Goal: Task Accomplishment & Management: Manage account settings

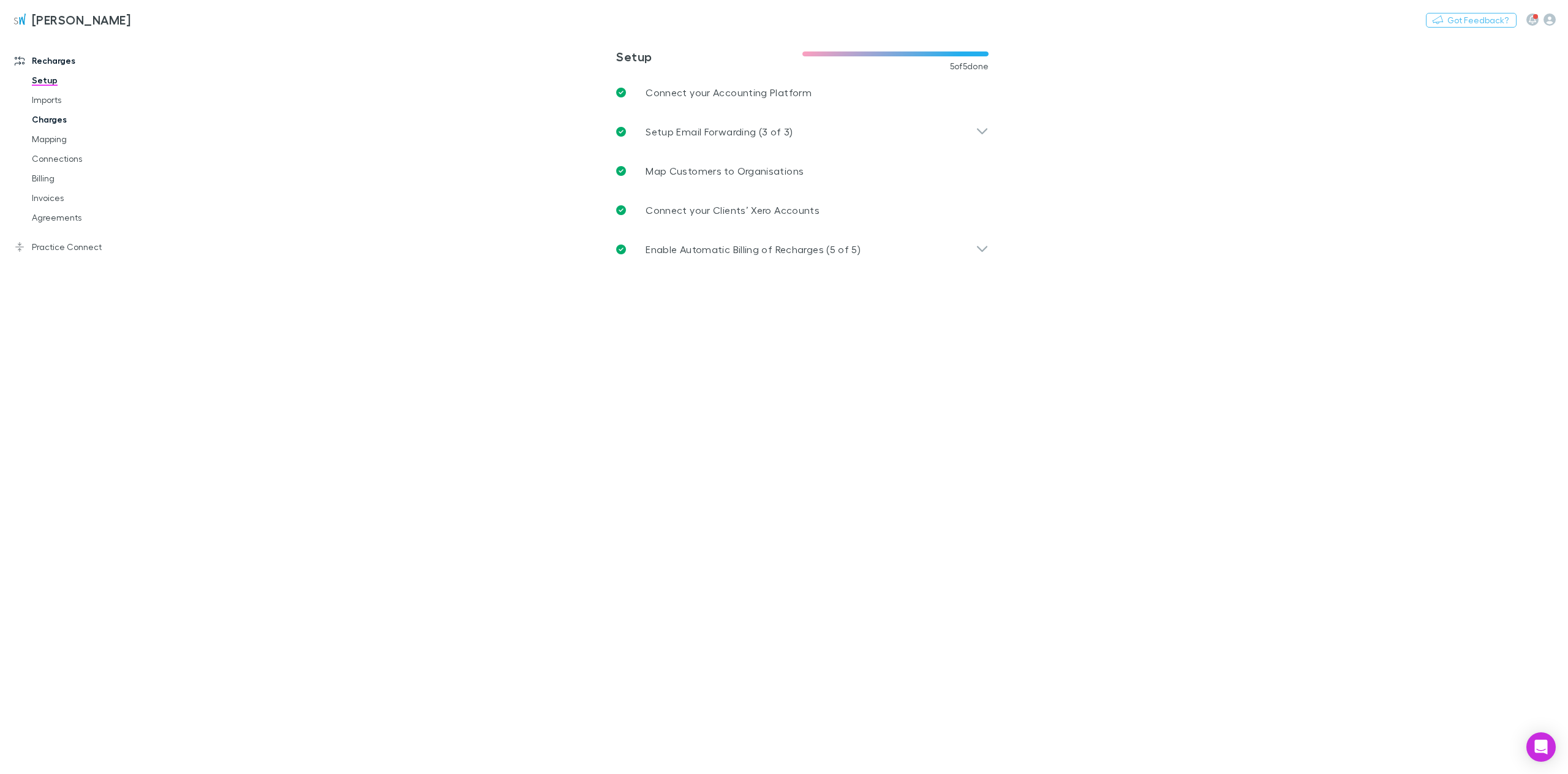
click at [72, 121] on link "Charges" at bounding box center [91, 120] width 142 height 20
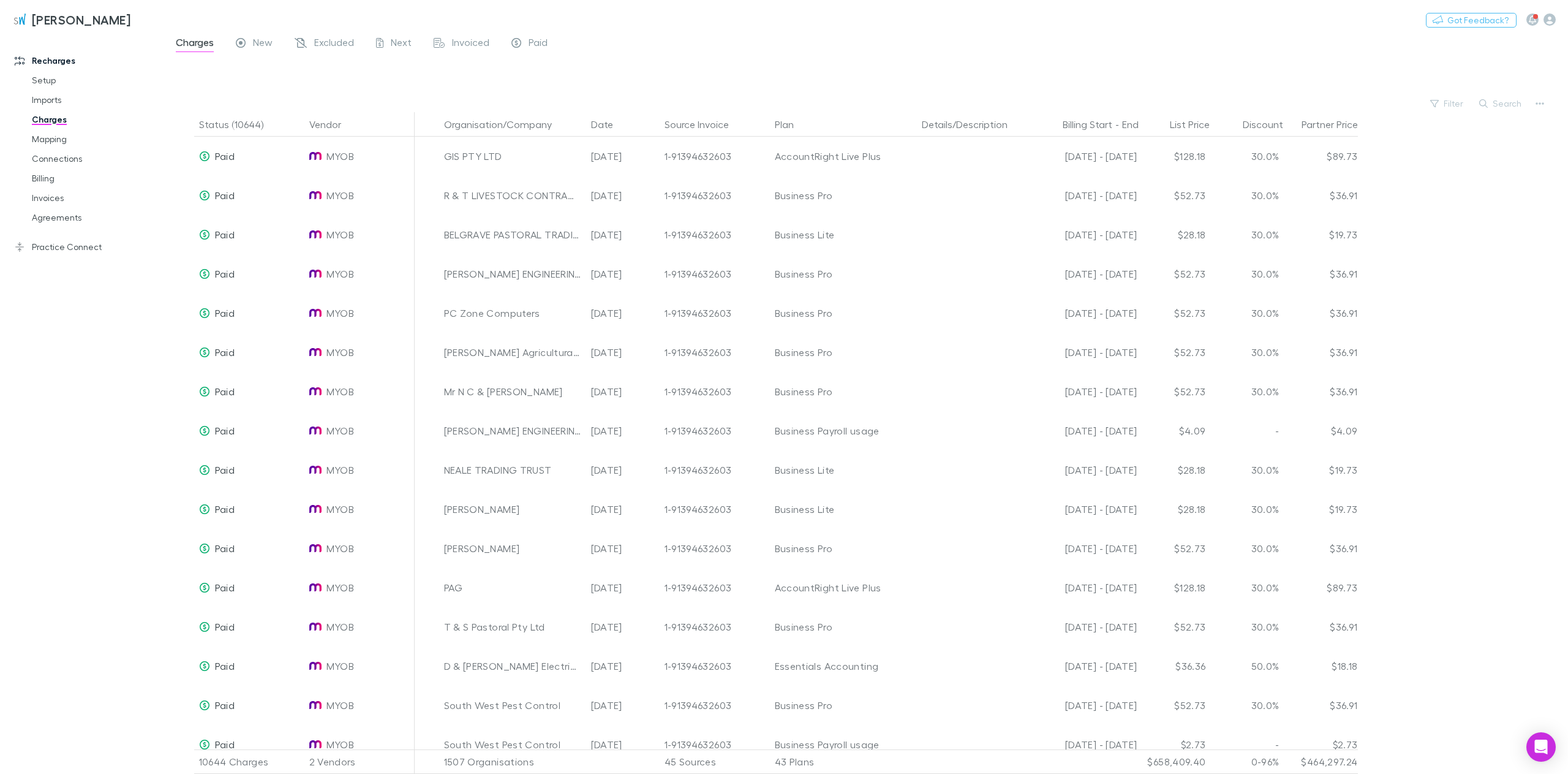
click at [394, 41] on span "Next" at bounding box center [401, 45] width 21 height 16
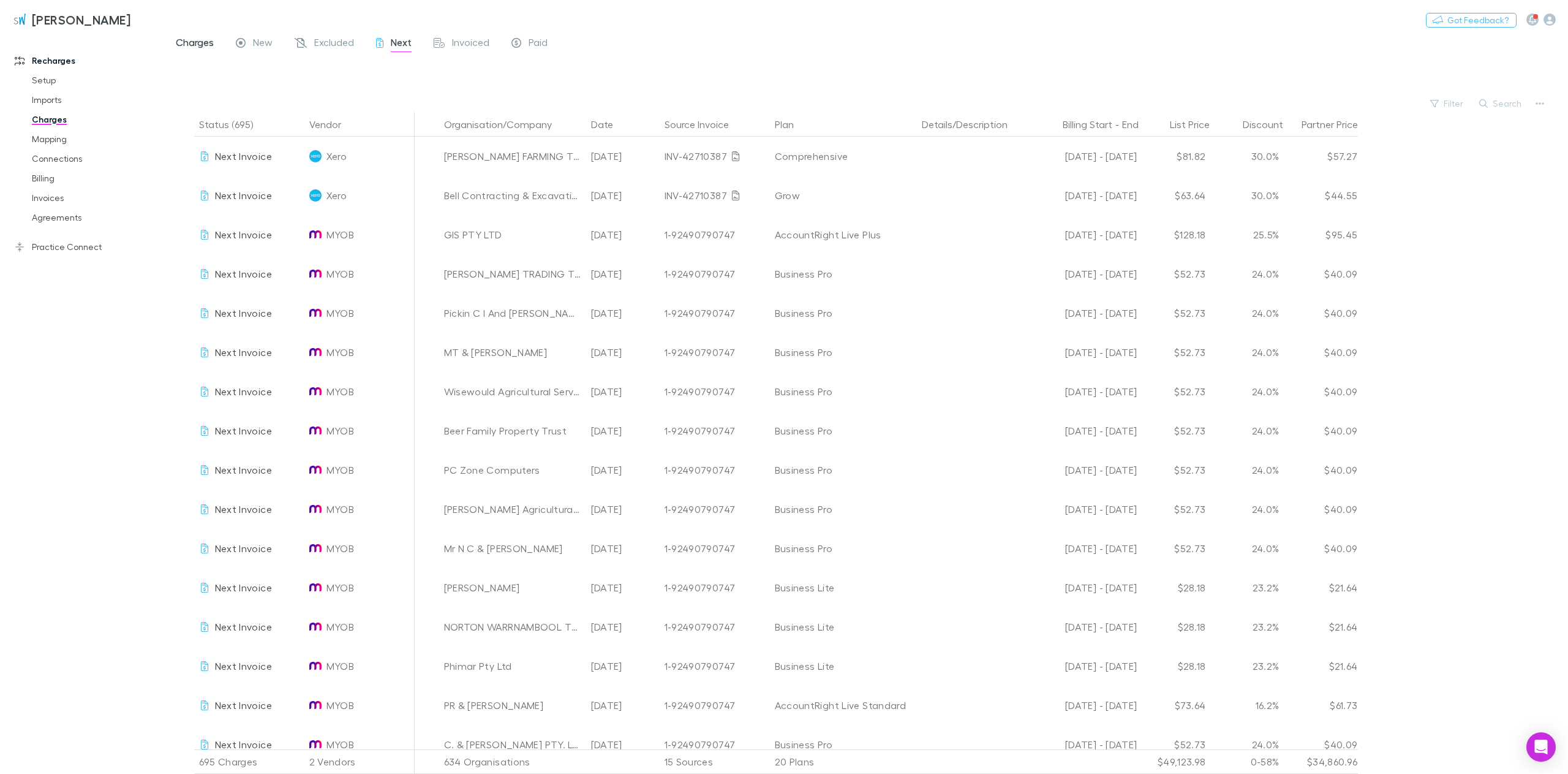
click at [200, 42] on span "Charges" at bounding box center [195, 45] width 38 height 16
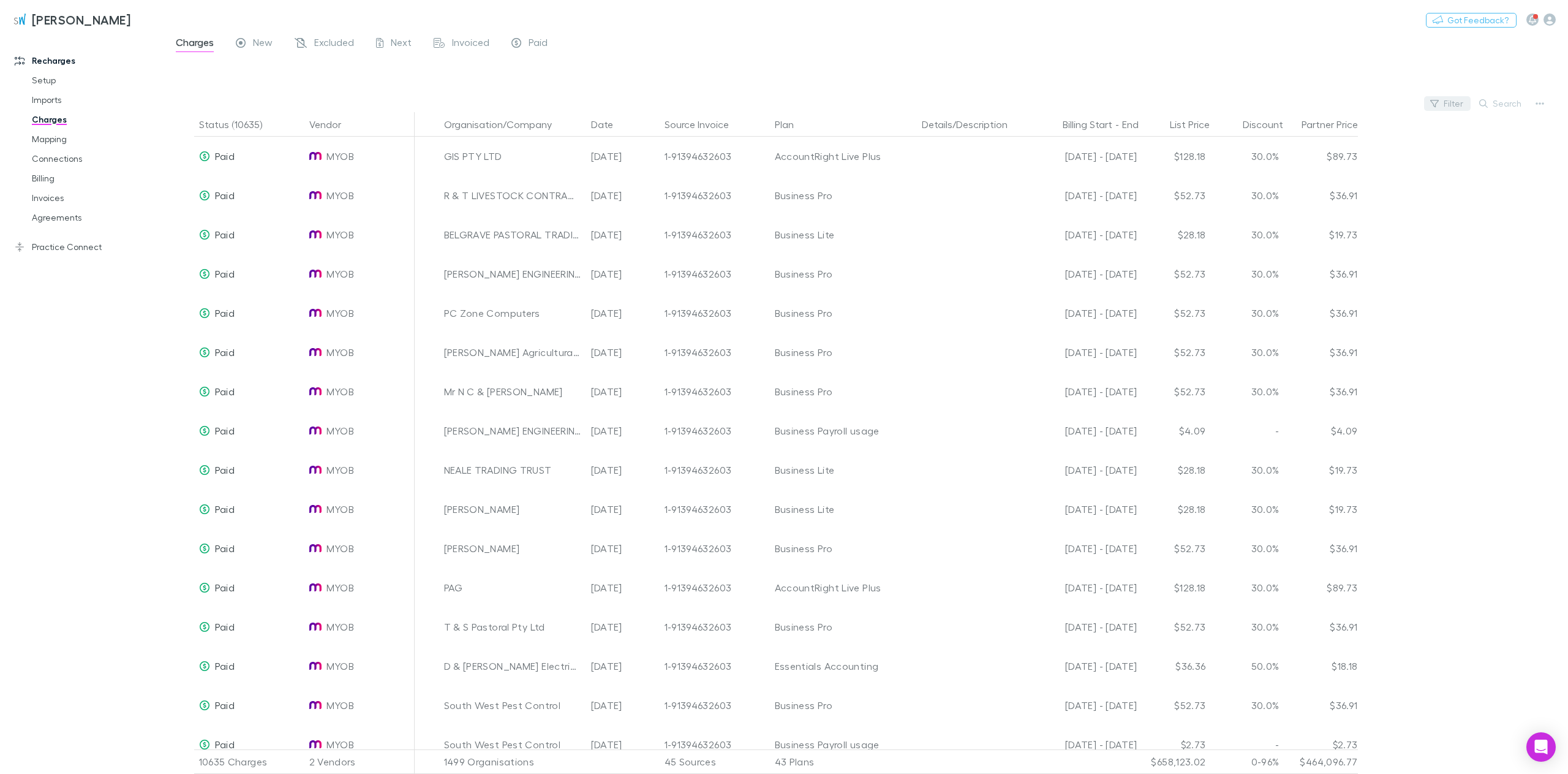
click at [1450, 104] on button "Filter" at bounding box center [1446, 103] width 46 height 15
click at [1303, 273] on li "[DATE]" at bounding box center [1364, 271] width 213 height 20
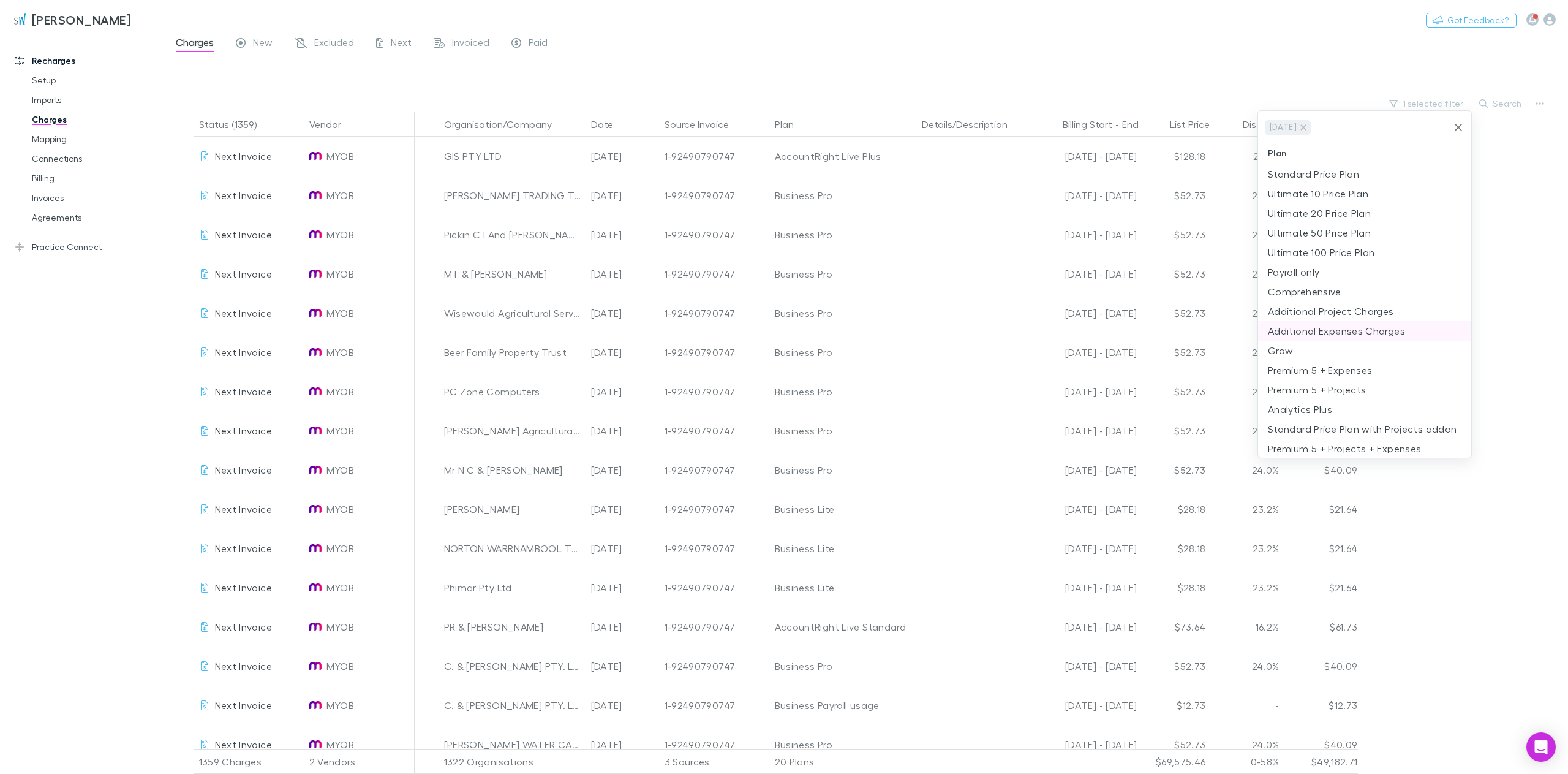
scroll to position [349, 0]
click at [1308, 257] on li "Ignite" at bounding box center [1364, 255] width 213 height 20
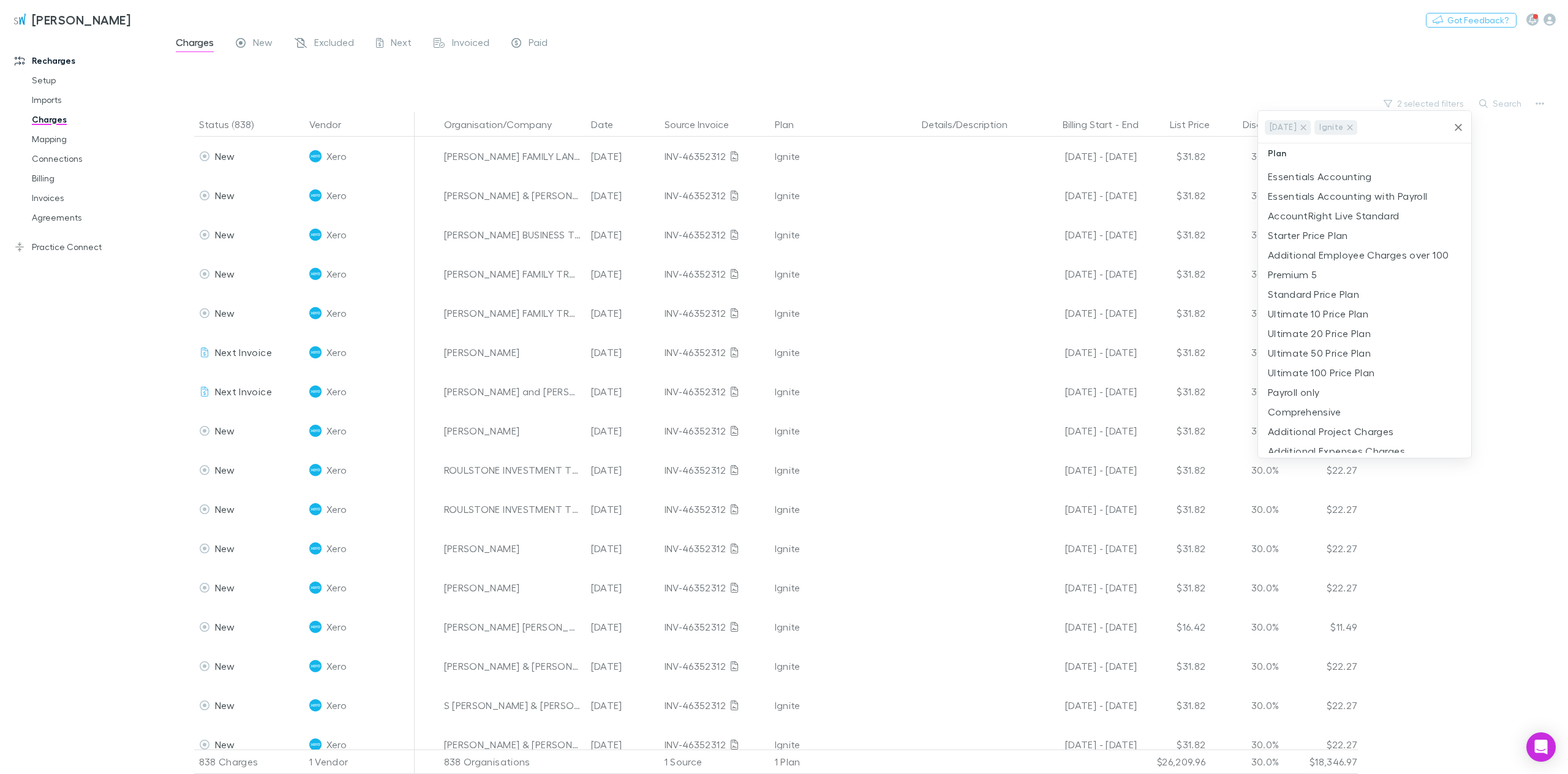
scroll to position [0, 0]
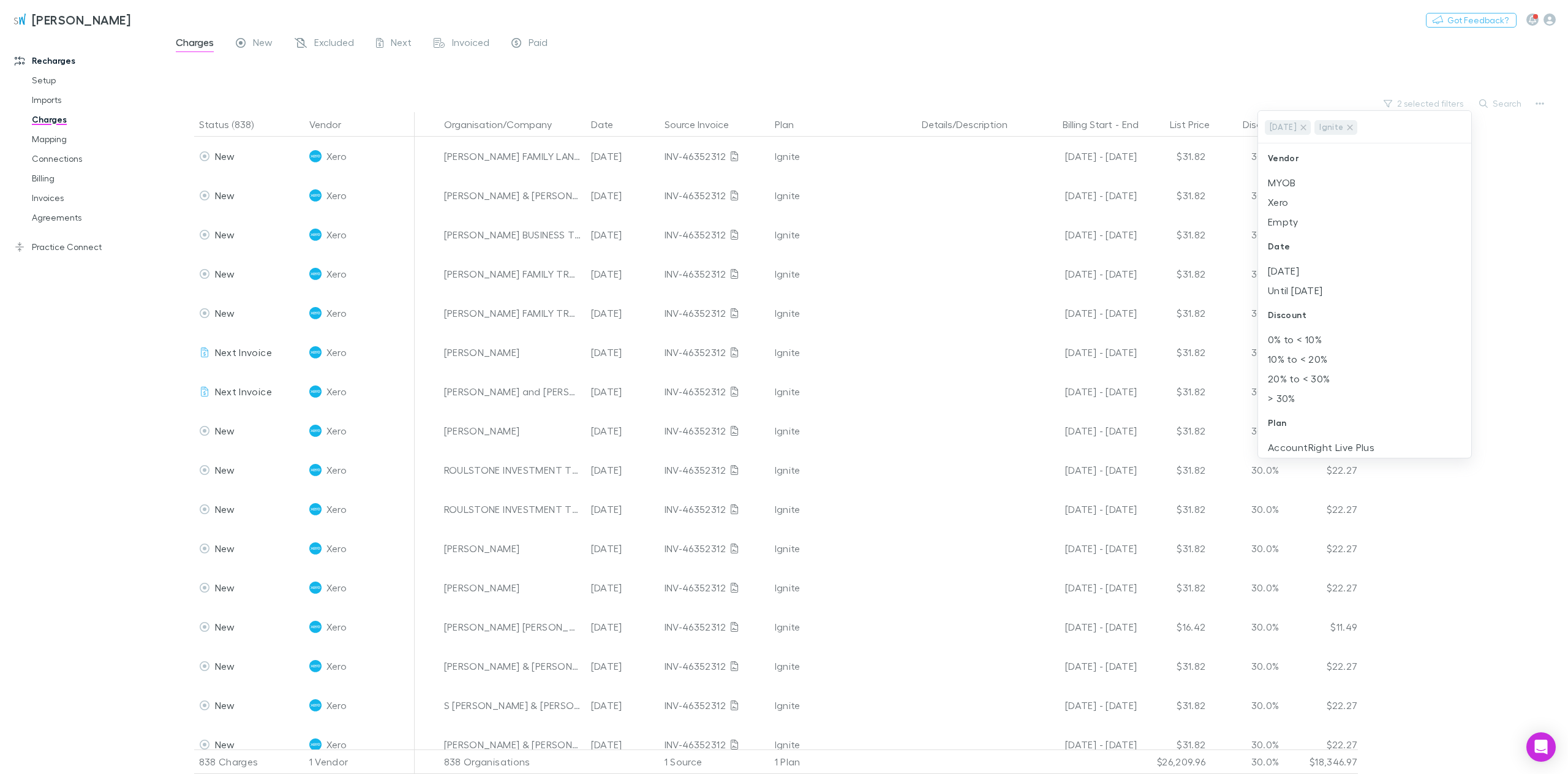
click at [505, 125] on div at bounding box center [784, 387] width 1568 height 774
click at [505, 125] on button "Organisation/Company" at bounding box center [506, 124] width 123 height 25
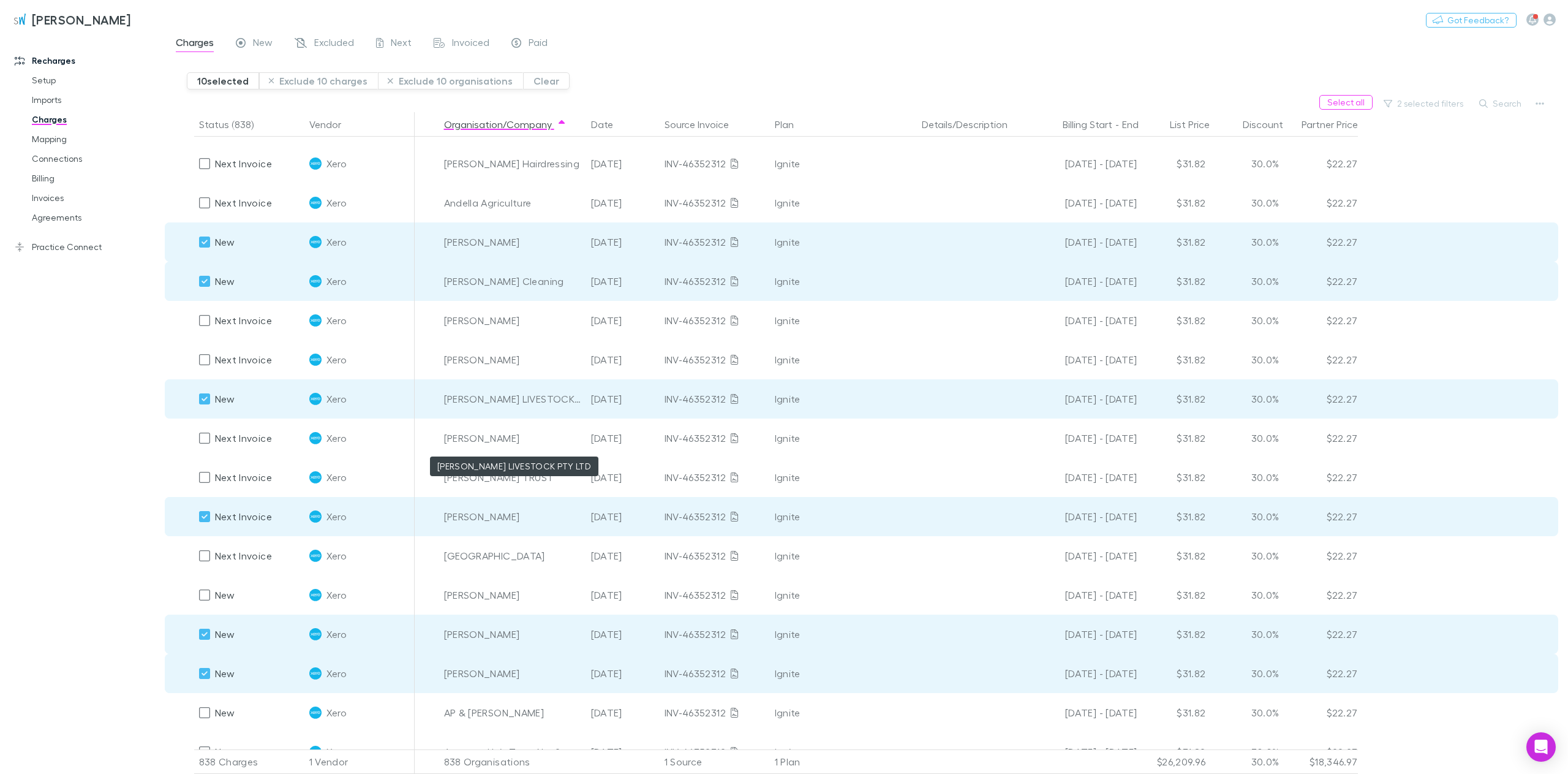
scroll to position [629, 0]
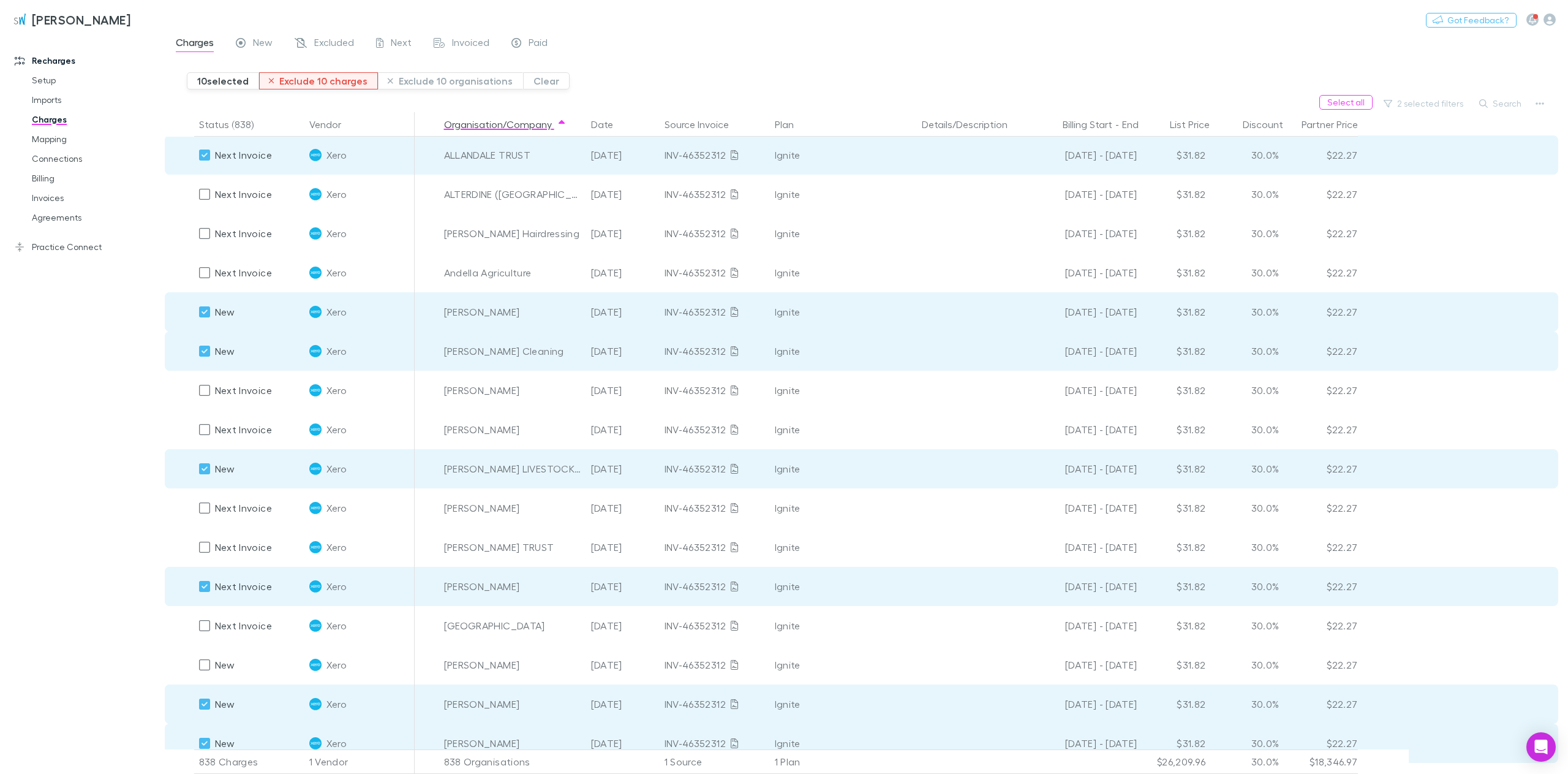
click at [310, 81] on button "Exclude 10 charges" at bounding box center [319, 80] width 120 height 17
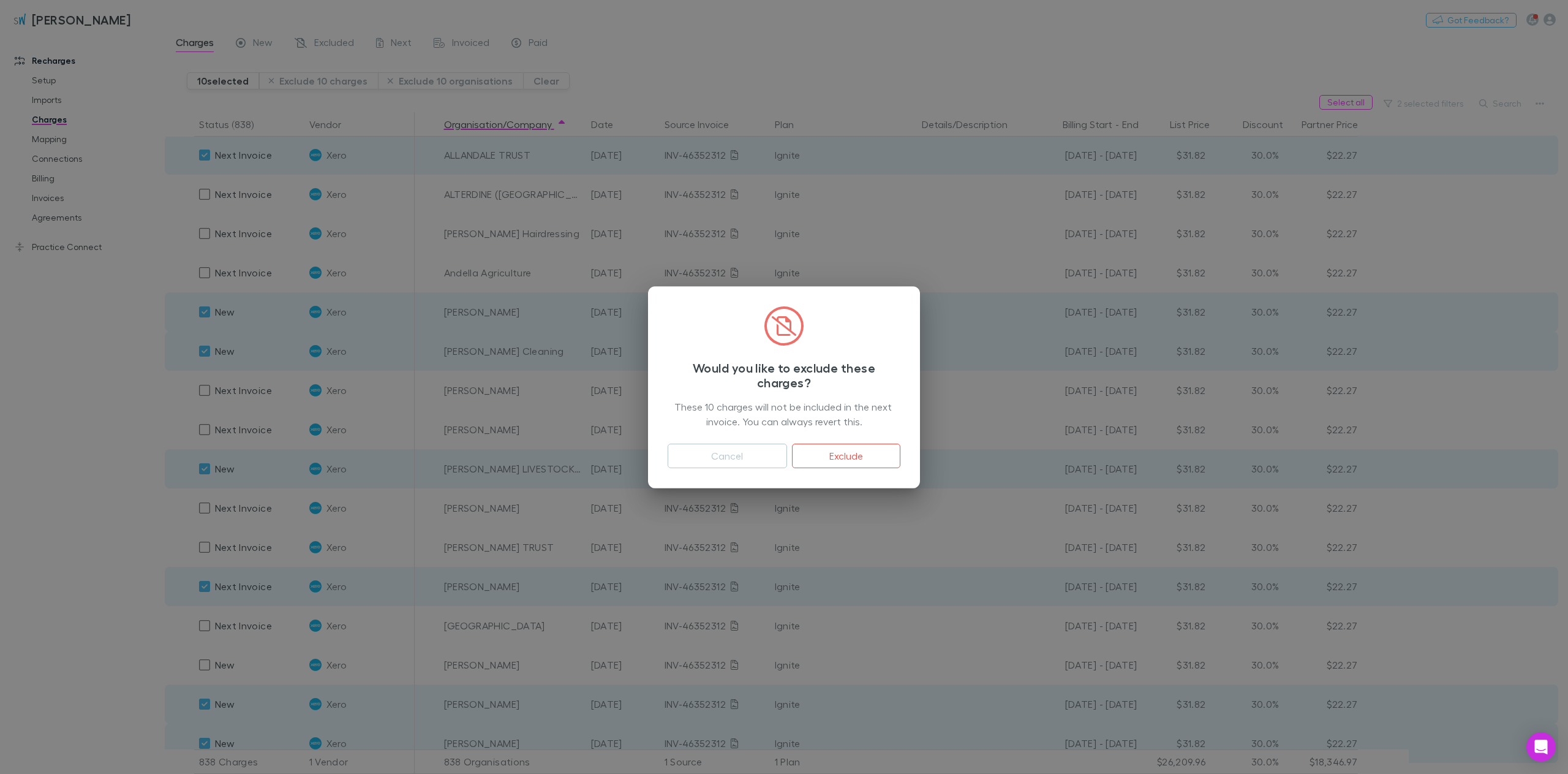
drag, startPoint x: 848, startPoint y: 452, endPoint x: 790, endPoint y: 433, distance: 61.0
click at [848, 452] on button "Exclude" at bounding box center [846, 455] width 109 height 25
